Goal: Information Seeking & Learning: Learn about a topic

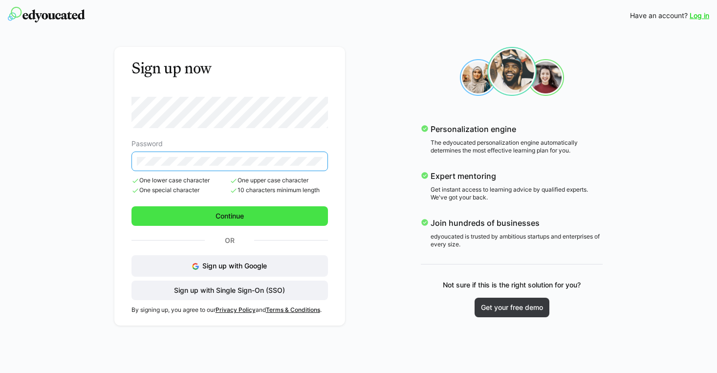
click at [234, 214] on span "Continue" at bounding box center [229, 216] width 31 height 10
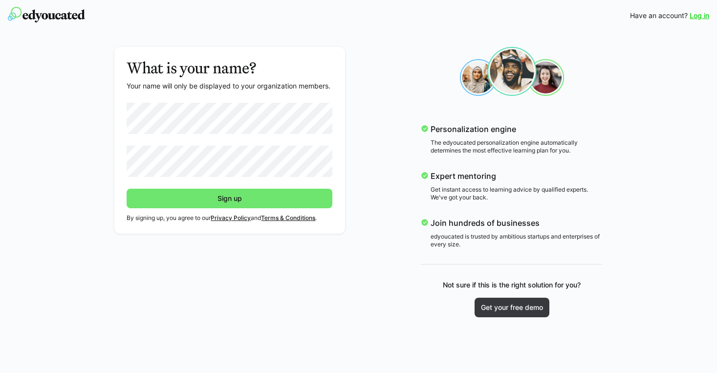
click at [703, 19] on link "Log in" at bounding box center [700, 16] width 20 height 10
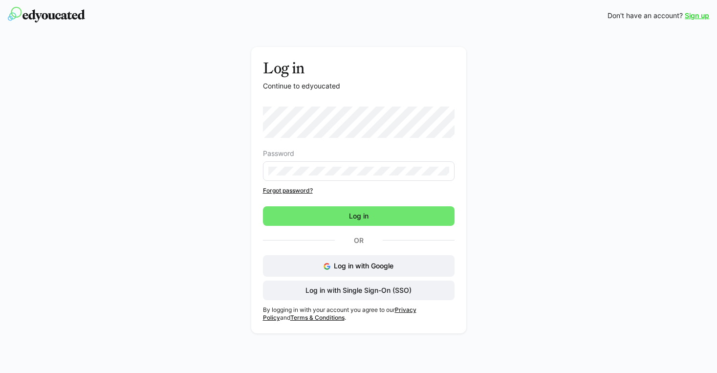
click at [299, 178] on eds-input at bounding box center [359, 171] width 192 height 20
click at [311, 164] on eds-input at bounding box center [359, 171] width 192 height 20
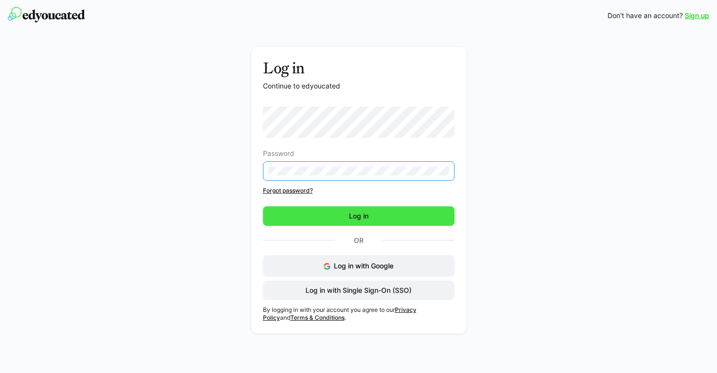
click at [349, 208] on span "Log in" at bounding box center [359, 216] width 192 height 20
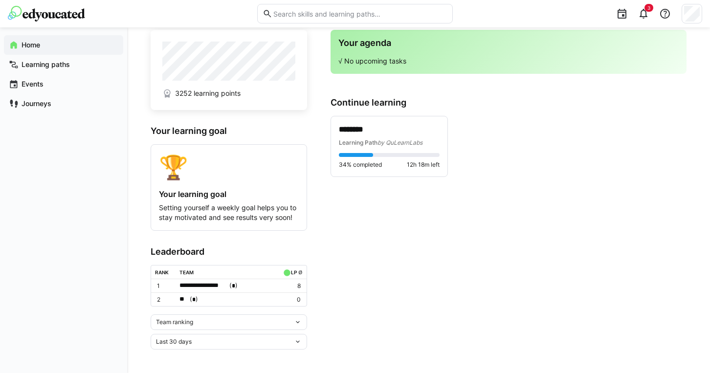
scroll to position [24, 0]
click at [283, 319] on div "Team ranking" at bounding box center [225, 322] width 138 height 7
click at [371, 261] on app-home-right "Your agenda √ No upcoming tasks Continue learning ******** Learning Path by QuL…" at bounding box center [509, 190] width 356 height 320
click at [286, 286] on p "8" at bounding box center [291, 286] width 20 height 8
click at [394, 157] on div "34% completed 12h 18m left" at bounding box center [389, 161] width 101 height 16
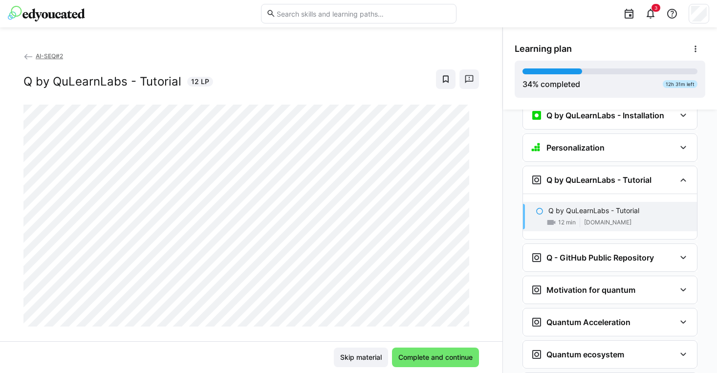
scroll to position [904, 0]
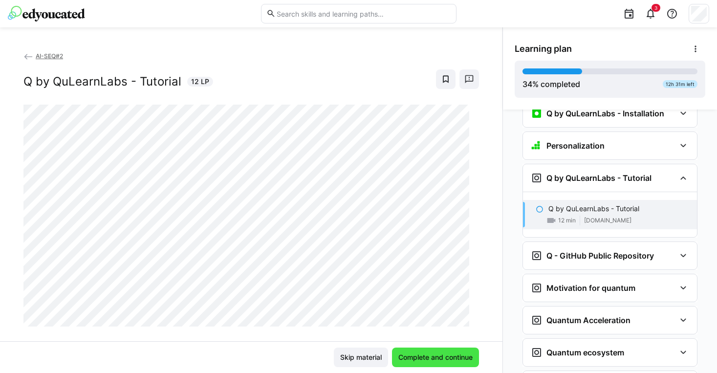
click at [450, 355] on span "Complete and continue" at bounding box center [435, 358] width 77 height 10
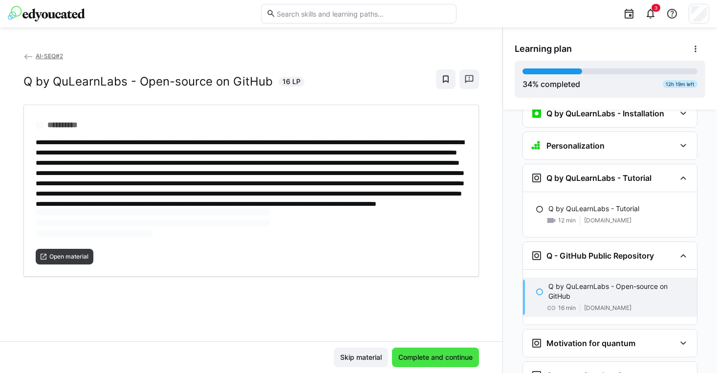
scroll to position [945, 0]
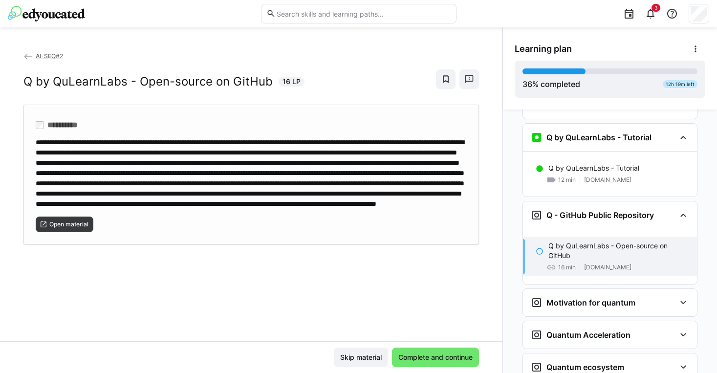
click at [247, 183] on span at bounding box center [250, 173] width 429 height 68
click at [462, 361] on span "Complete and continue" at bounding box center [435, 358] width 77 height 10
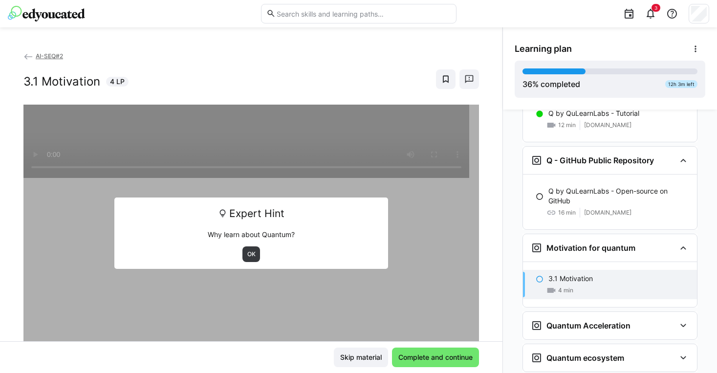
scroll to position [1000, 0]
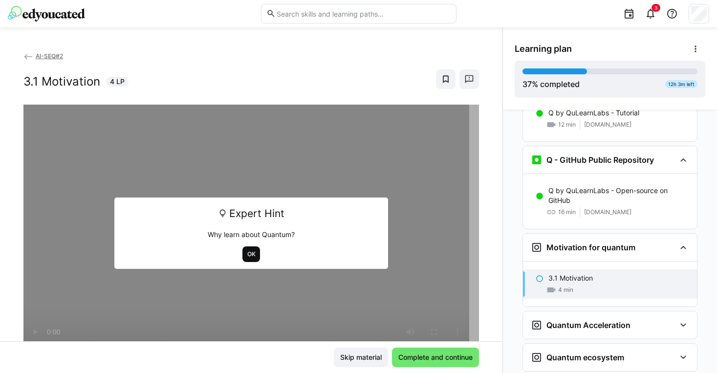
click at [246, 254] on span "OK" at bounding box center [251, 254] width 10 height 8
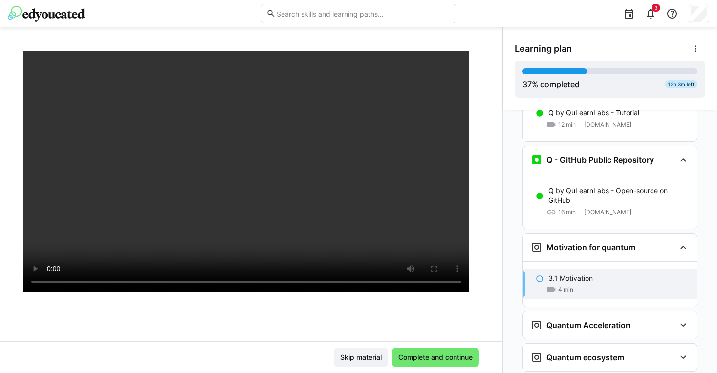
scroll to position [21, 0]
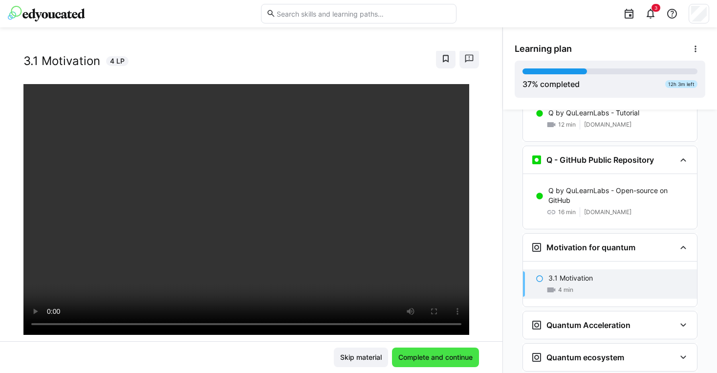
click at [453, 354] on span "Complete and continue" at bounding box center [435, 358] width 77 height 10
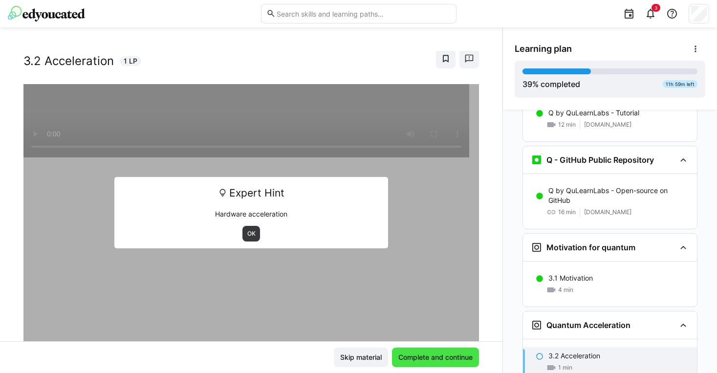
scroll to position [1045, 0]
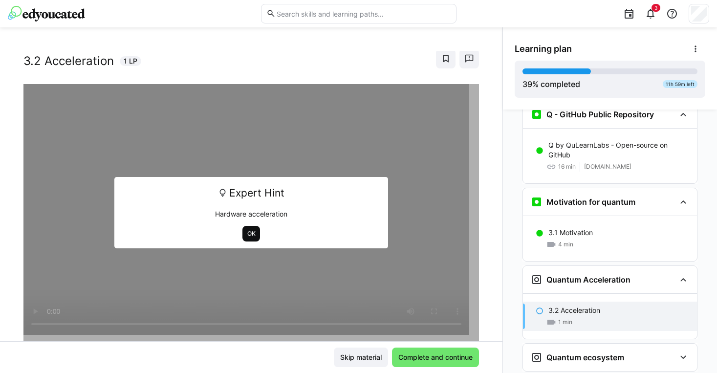
click at [251, 237] on span "OK" at bounding box center [251, 234] width 10 height 8
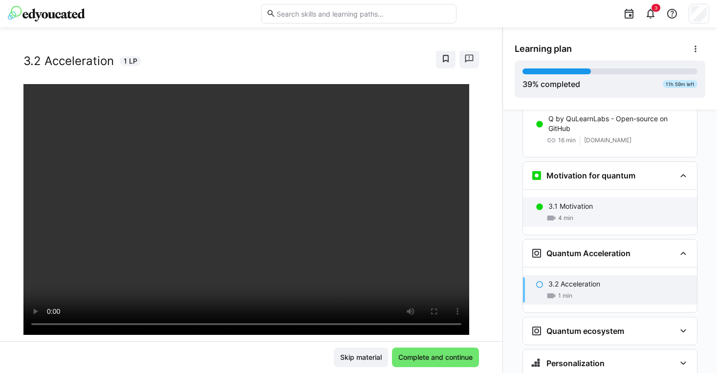
scroll to position [1091, 0]
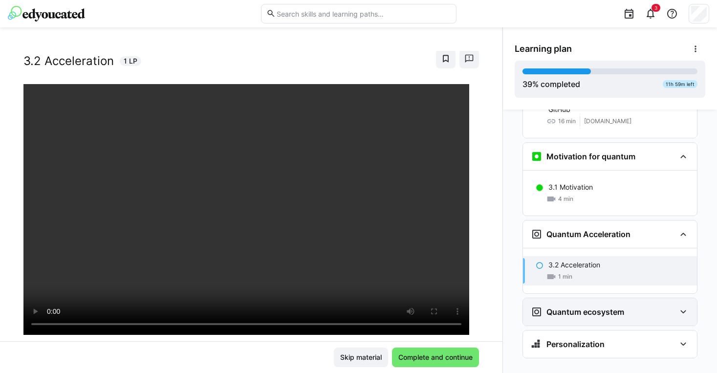
click at [579, 307] on h3 "Quantum ecosystem" at bounding box center [586, 312] width 78 height 10
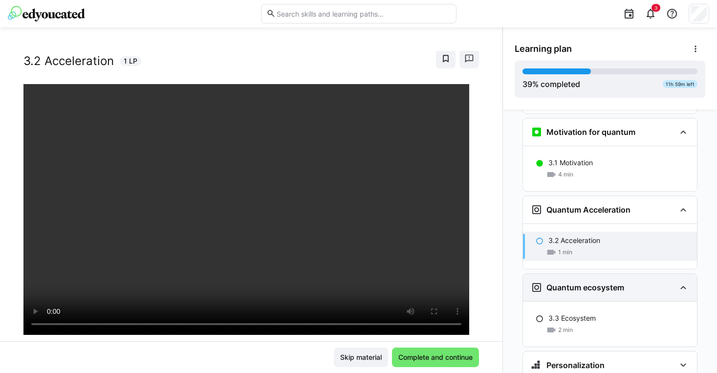
scroll to position [1136, 0]
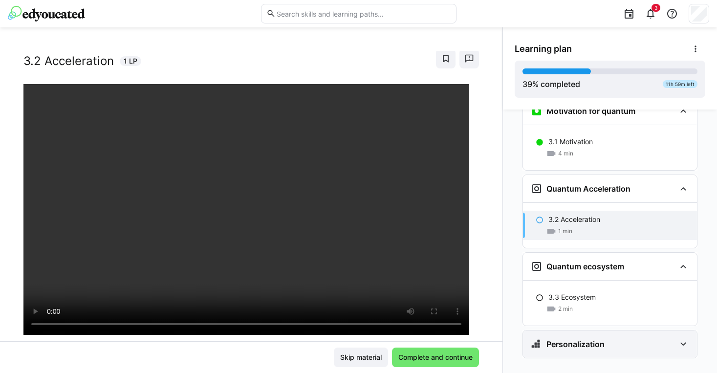
click at [579, 339] on h3 "Personalization" at bounding box center [576, 344] width 58 height 10
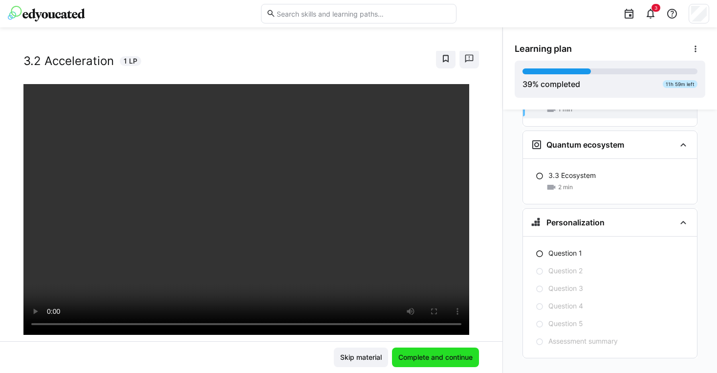
click at [450, 362] on span "Complete and continue" at bounding box center [435, 358] width 87 height 20
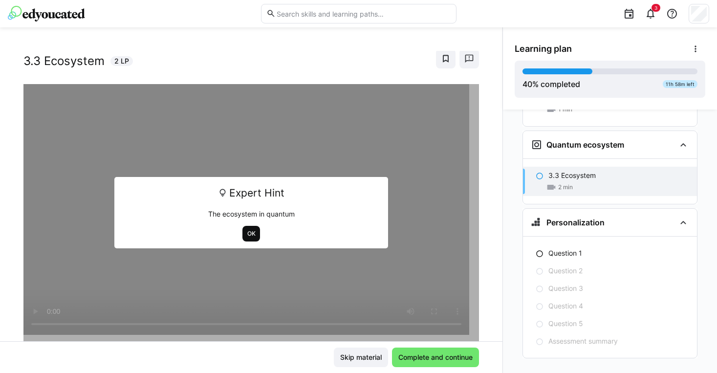
click at [246, 231] on span "OK" at bounding box center [251, 234] width 10 height 8
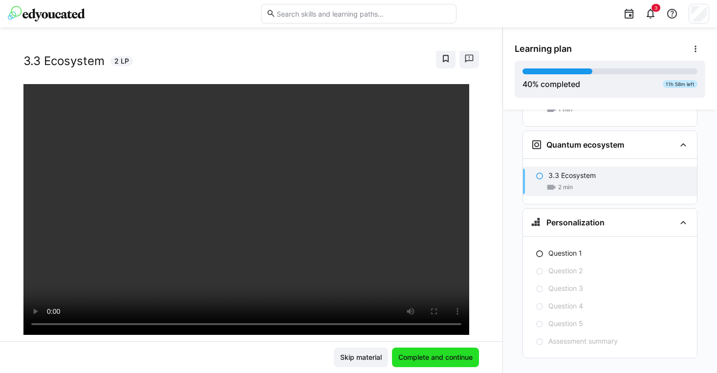
click at [440, 352] on span "Complete and continue" at bounding box center [435, 358] width 87 height 20
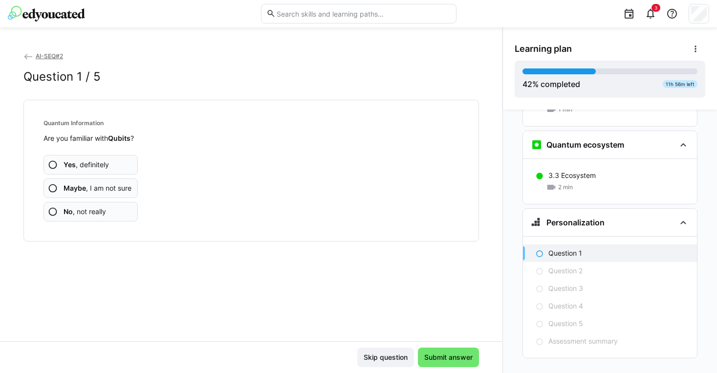
click at [74, 187] on b "Maybe" at bounding box center [75, 188] width 22 height 8
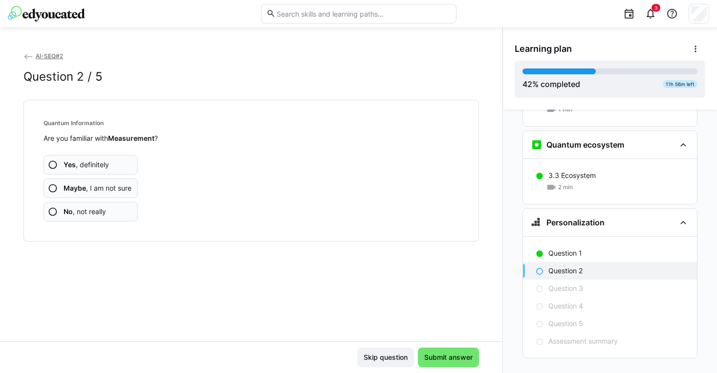
click at [85, 192] on b "Maybe" at bounding box center [75, 188] width 22 height 8
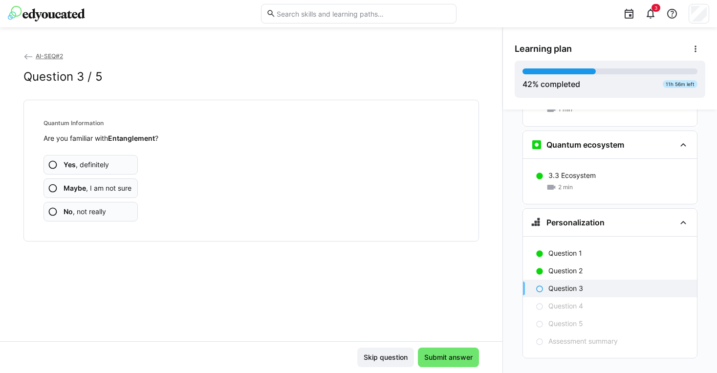
click at [85, 192] on b "Maybe" at bounding box center [75, 188] width 22 height 8
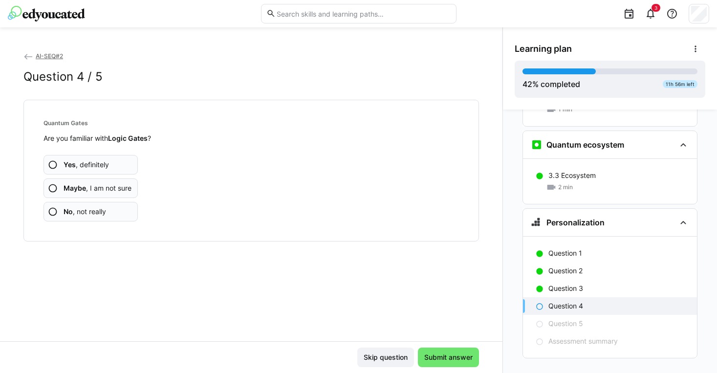
click at [85, 192] on b "Maybe" at bounding box center [75, 188] width 22 height 8
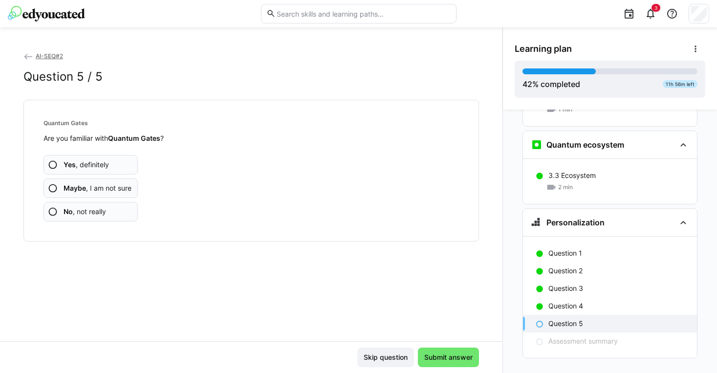
click at [85, 192] on b "Maybe" at bounding box center [75, 188] width 22 height 8
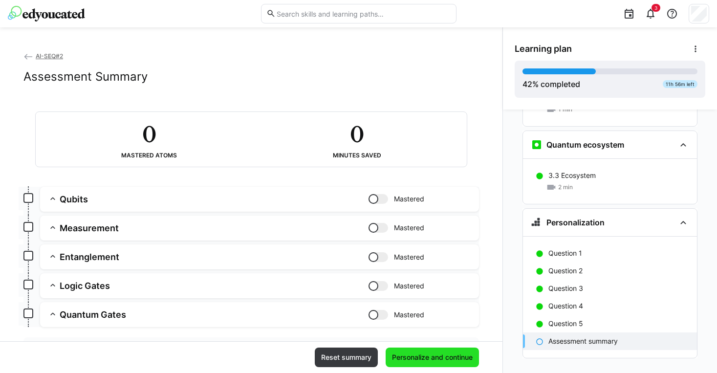
click at [427, 355] on span "Personalize and continue" at bounding box center [433, 358] width 84 height 10
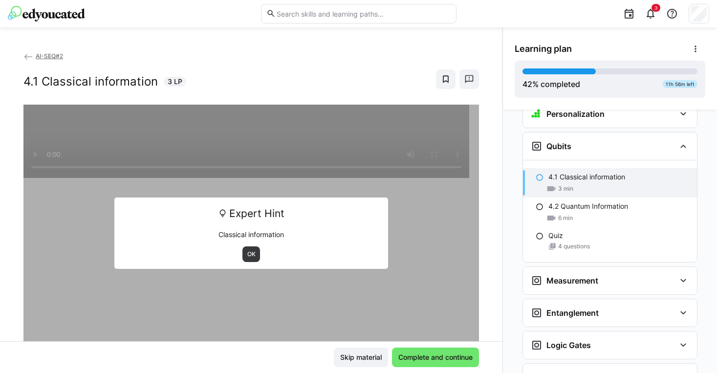
scroll to position [1374, 0]
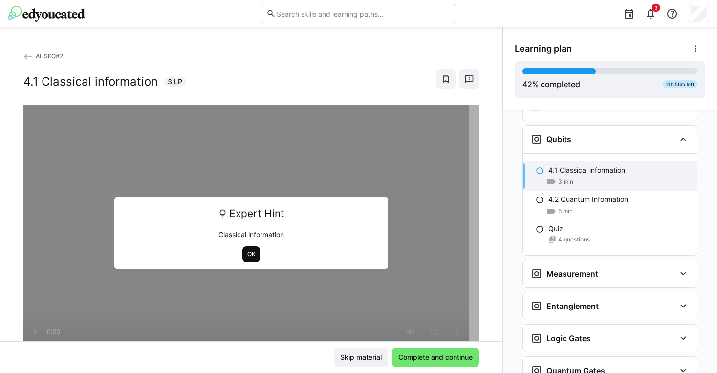
click at [248, 254] on span "OK" at bounding box center [251, 254] width 10 height 8
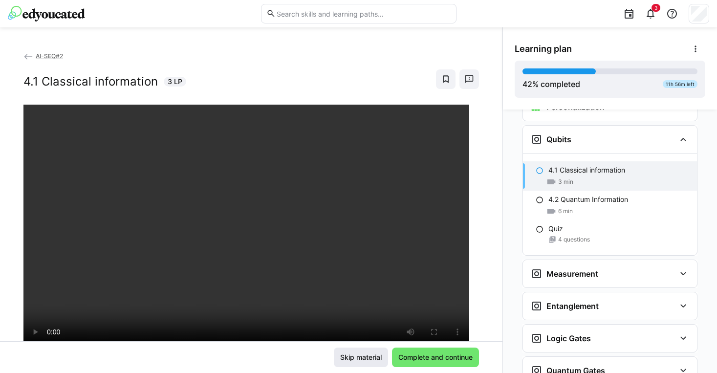
click at [372, 357] on span "Skip material" at bounding box center [361, 358] width 44 height 10
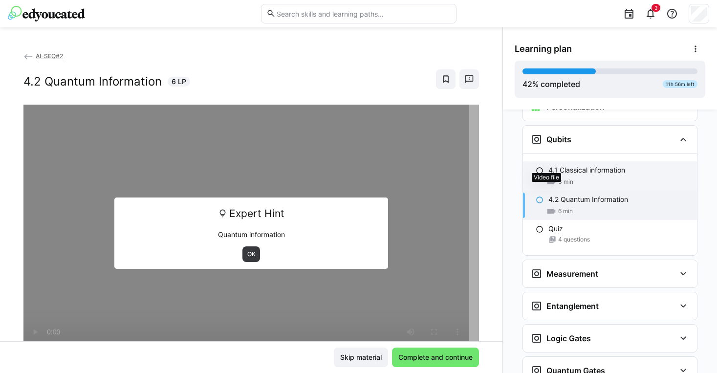
click at [549, 177] on eds-icon at bounding box center [552, 182] width 10 height 10
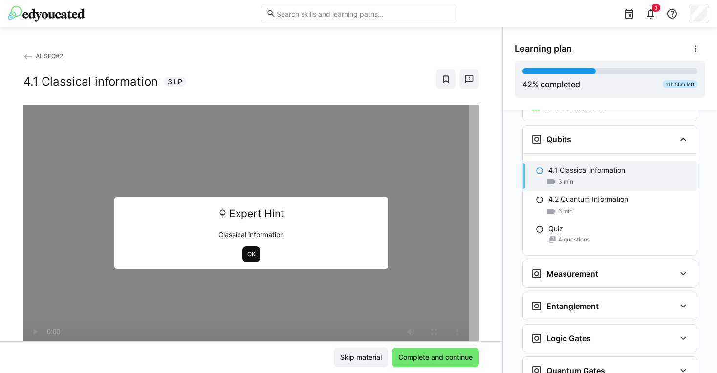
click at [246, 253] on span "OK" at bounding box center [251, 254] width 10 height 8
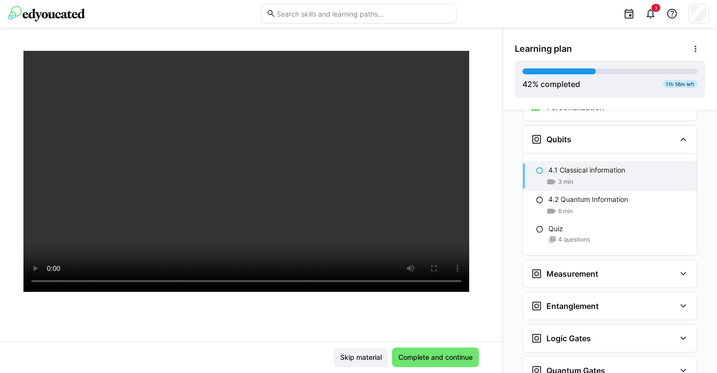
scroll to position [68, 0]
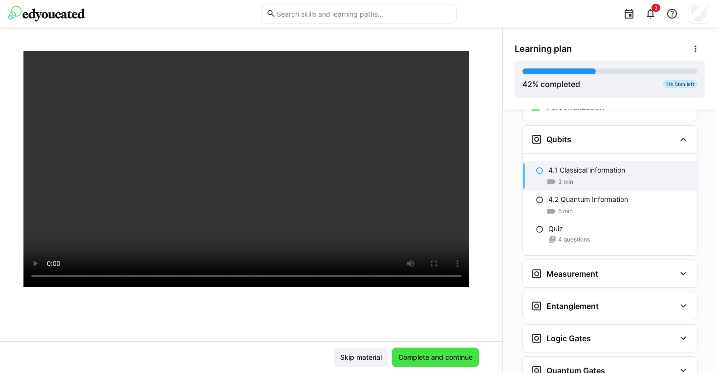
click at [453, 358] on span "Complete and continue" at bounding box center [435, 358] width 77 height 10
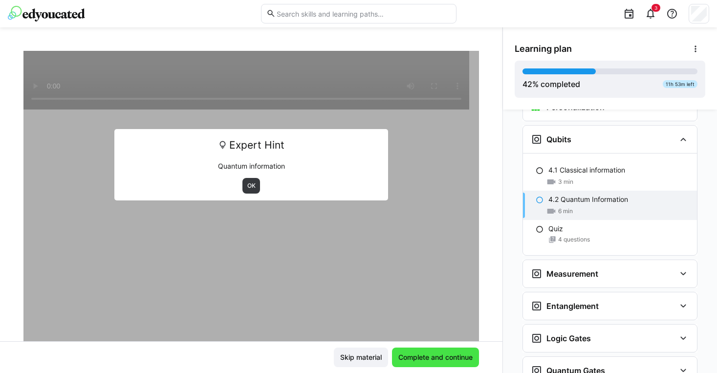
scroll to position [0, 0]
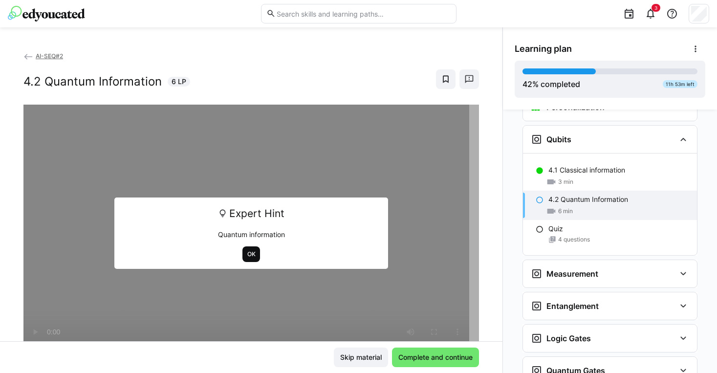
click at [246, 255] on span "OK" at bounding box center [251, 254] width 10 height 8
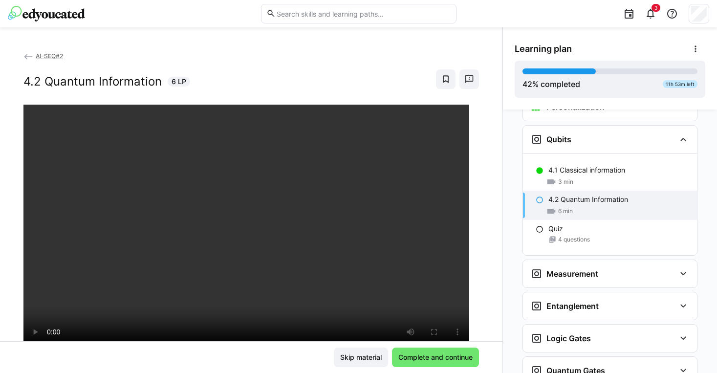
scroll to position [38, 0]
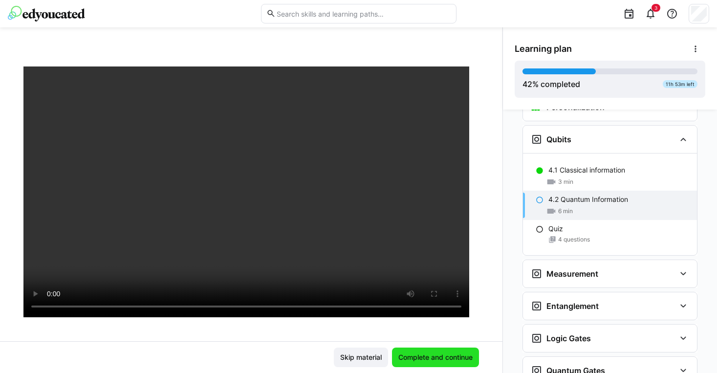
click at [438, 357] on span "Complete and continue" at bounding box center [435, 358] width 77 height 10
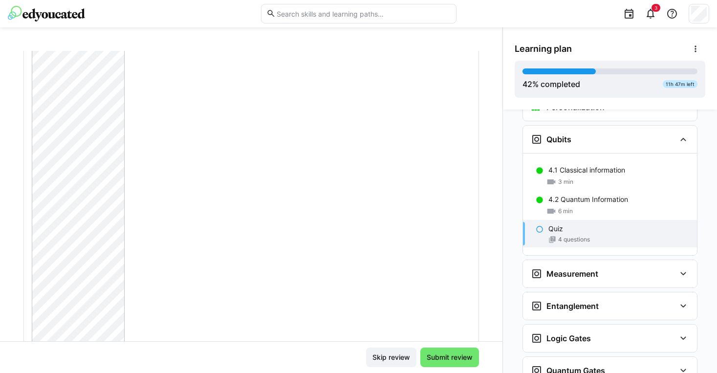
scroll to position [134, 0]
